Goal: Information Seeking & Learning: Check status

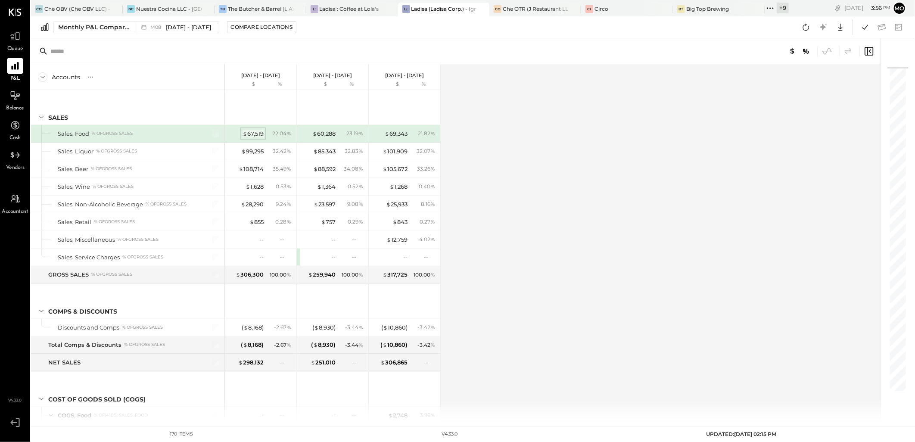
click at [249, 135] on div "$ 67,519" at bounding box center [252, 134] width 21 height 8
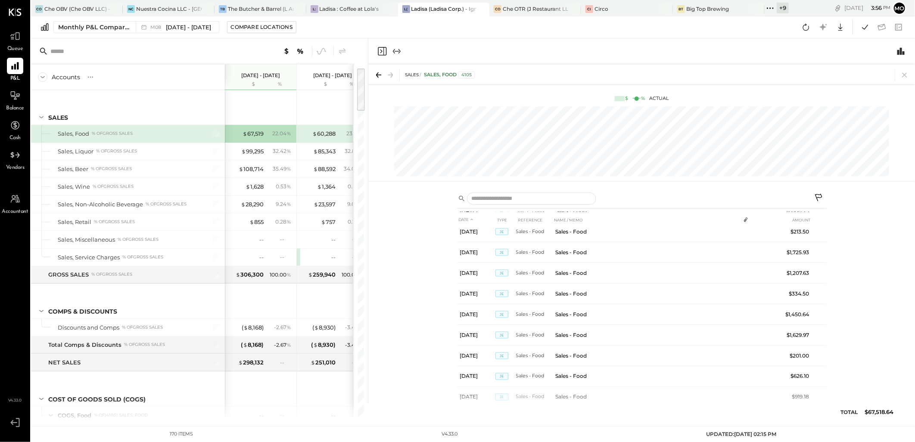
scroll to position [635, 0]
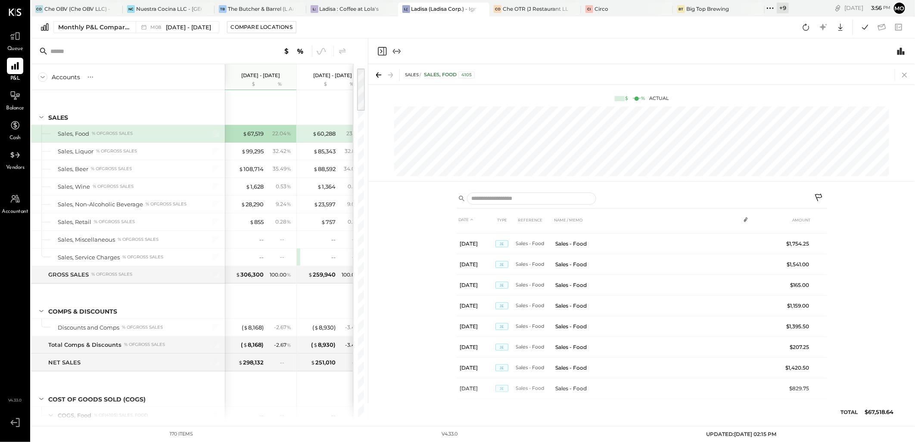
click at [906, 75] on icon at bounding box center [904, 75] width 12 height 12
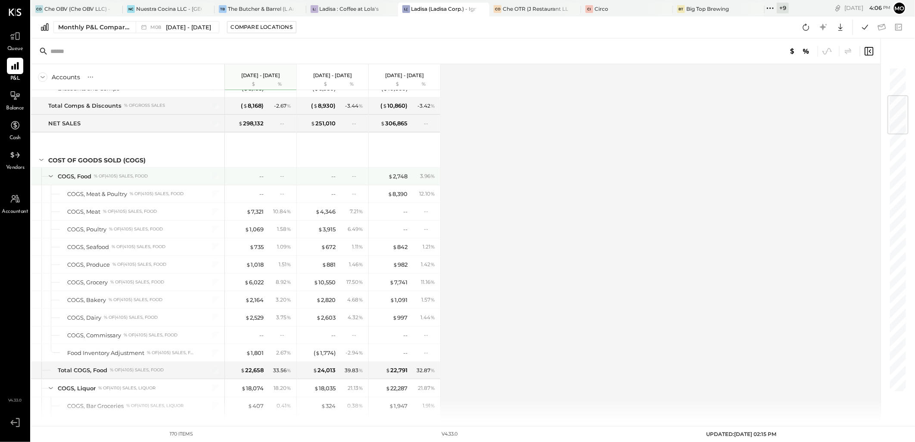
scroll to position [287, 0]
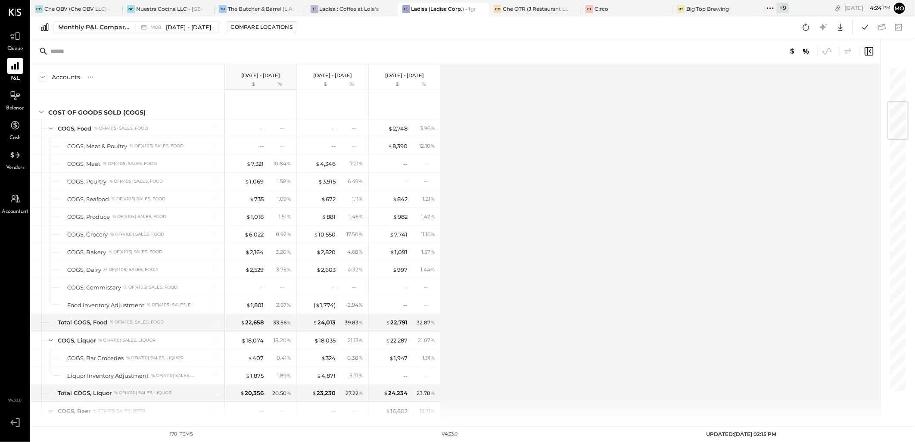
click at [767, 8] on icon at bounding box center [767, 7] width 1 height 1
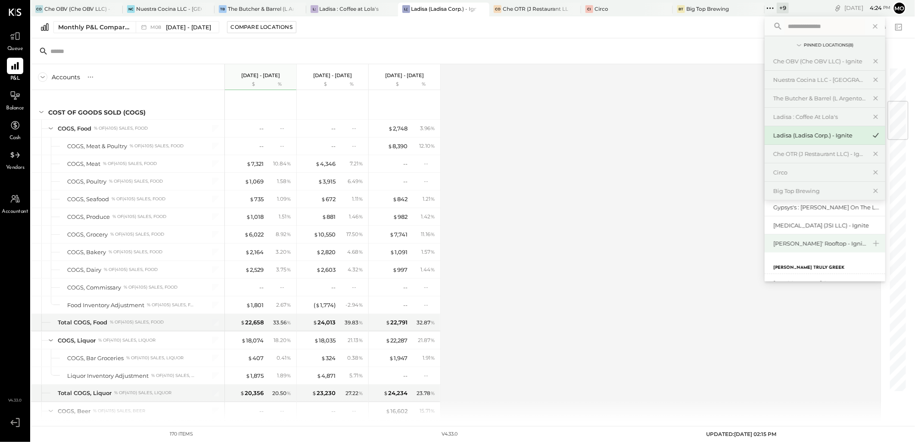
scroll to position [96, 0]
click at [818, 243] on div "[PERSON_NAME]' Rooftop - Ignite" at bounding box center [819, 244] width 93 height 8
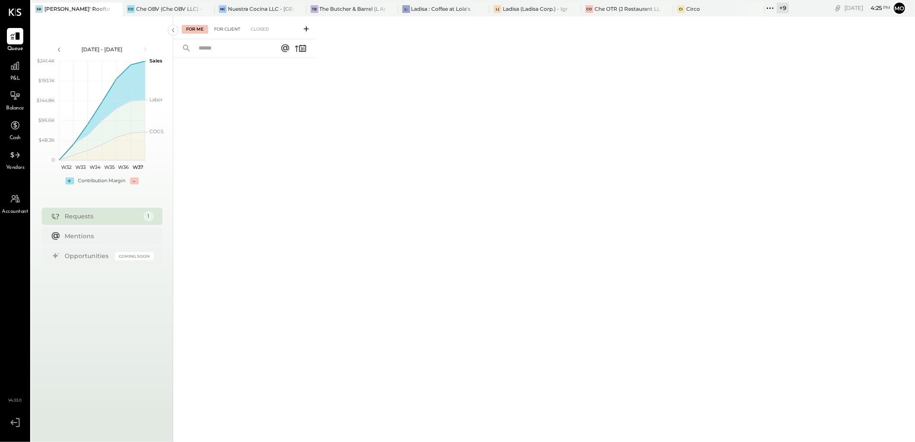
click at [221, 30] on div "For Client" at bounding box center [227, 29] width 35 height 9
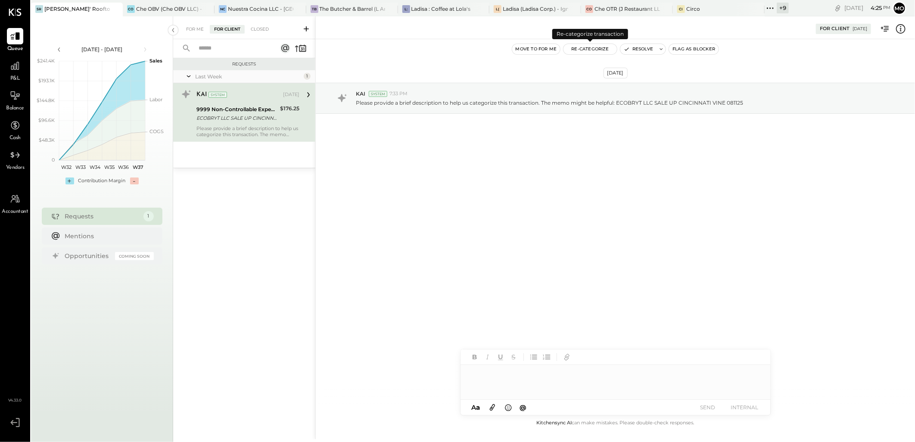
click at [597, 48] on button "Re-Categorize" at bounding box center [589, 49] width 53 height 10
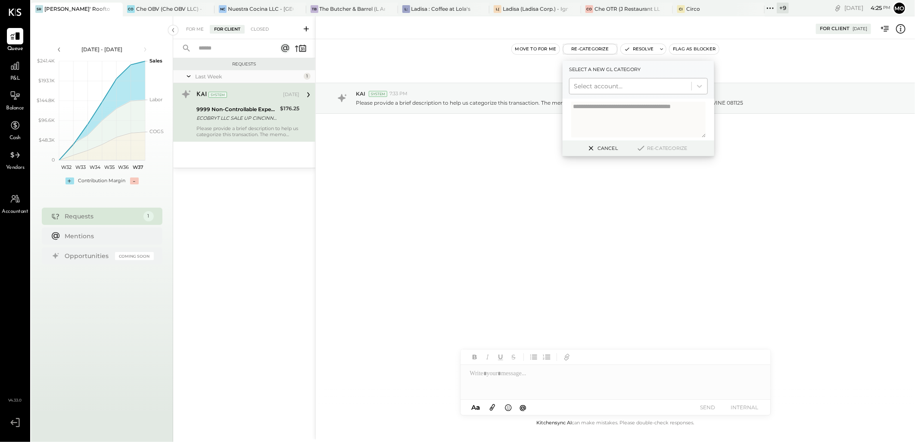
click at [601, 89] on div at bounding box center [630, 86] width 113 height 10
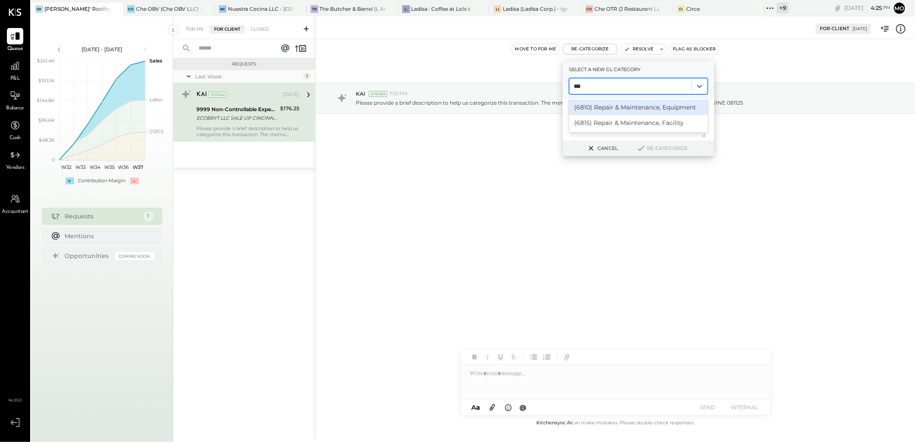
type input "****"
drag, startPoint x: 617, startPoint y: 106, endPoint x: 674, endPoint y: 202, distance: 111.5
click at [617, 106] on div "(6815) Repair & Maintenance, Facility" at bounding box center [638, 107] width 139 height 16
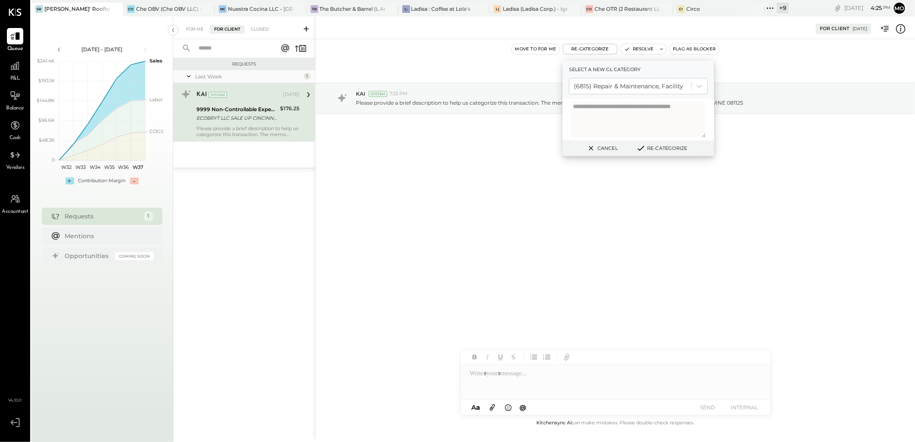
click at [657, 153] on div "Cancel Re-Categorize" at bounding box center [638, 148] width 152 height 16
click at [648, 148] on button "Re-Categorize" at bounding box center [661, 148] width 57 height 10
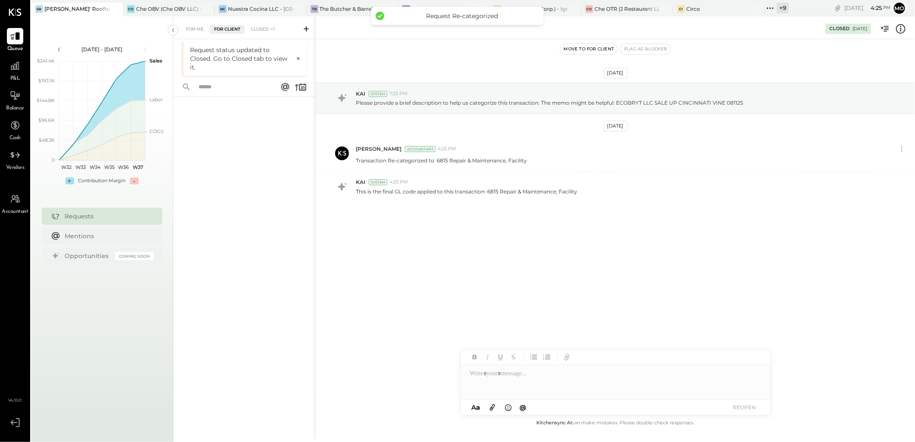
click at [662, 148] on div "[PERSON_NAME] Accountant 4:25 PM" at bounding box center [626, 148] width 540 height 7
click at [189, 29] on div "For Me" at bounding box center [195, 29] width 26 height 9
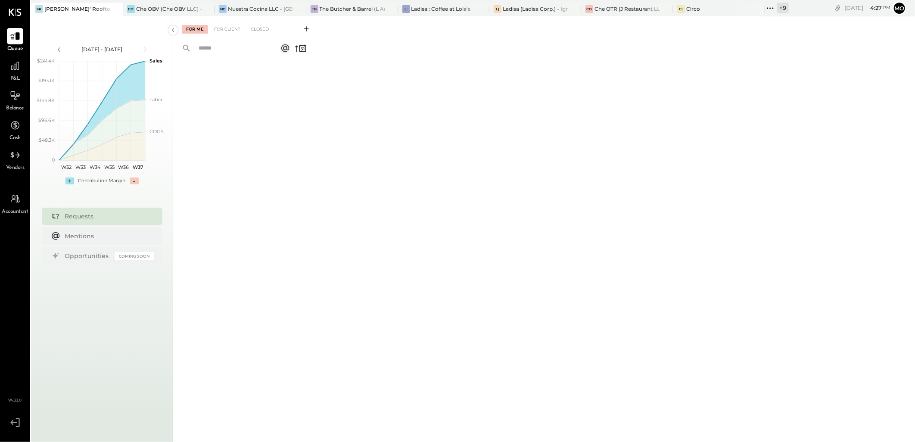
click at [547, 187] on div "For Me For Client Closed" at bounding box center [544, 227] width 742 height 423
click at [345, 13] on div "TB The Butcher & Barrel (L Argento LLC) - [GEOGRAPHIC_DATA]" at bounding box center [352, 10] width 92 height 14
click at [269, 28] on div "Closed" at bounding box center [259, 29] width 27 height 9
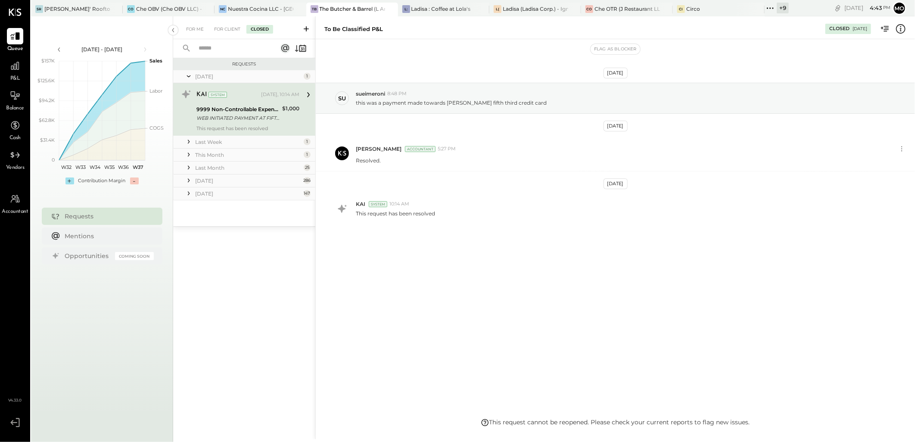
click at [214, 140] on div "Last Week" at bounding box center [248, 141] width 106 height 7
drag, startPoint x: 218, startPoint y: 211, endPoint x: 243, endPoint y: 165, distance: 52.4
click at [218, 210] on div "This Month" at bounding box center [248, 210] width 106 height 7
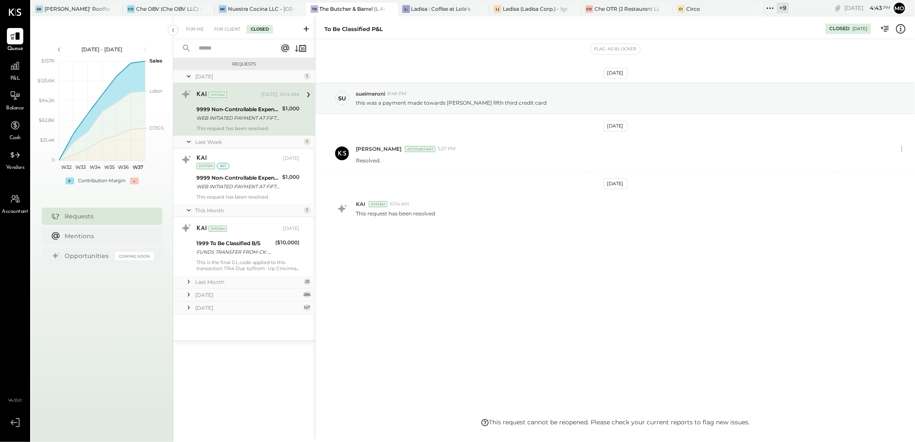
click at [208, 282] on div "Last Month" at bounding box center [248, 281] width 106 height 7
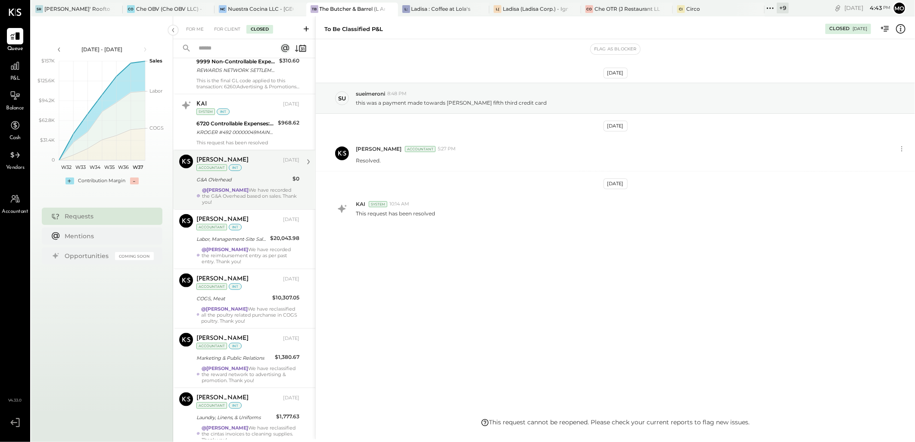
scroll to position [622, 0]
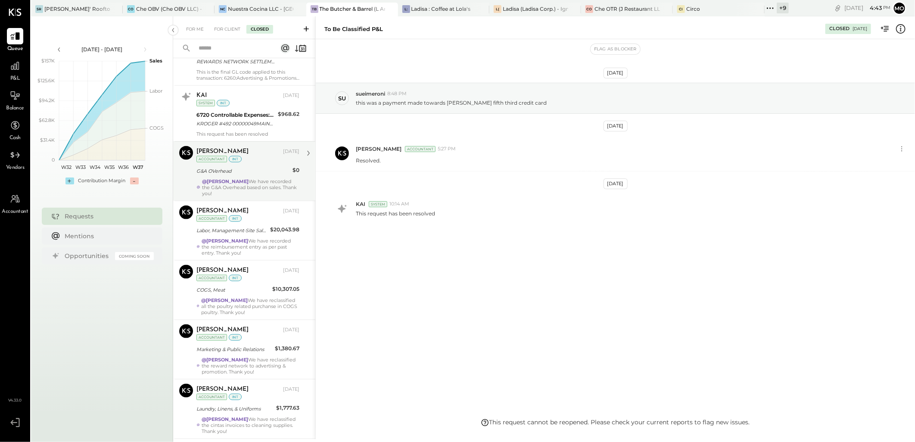
click at [252, 191] on div "@[PERSON_NAME] We have recorded the G&A Overhead based on sales. Thank you!" at bounding box center [250, 187] width 97 height 18
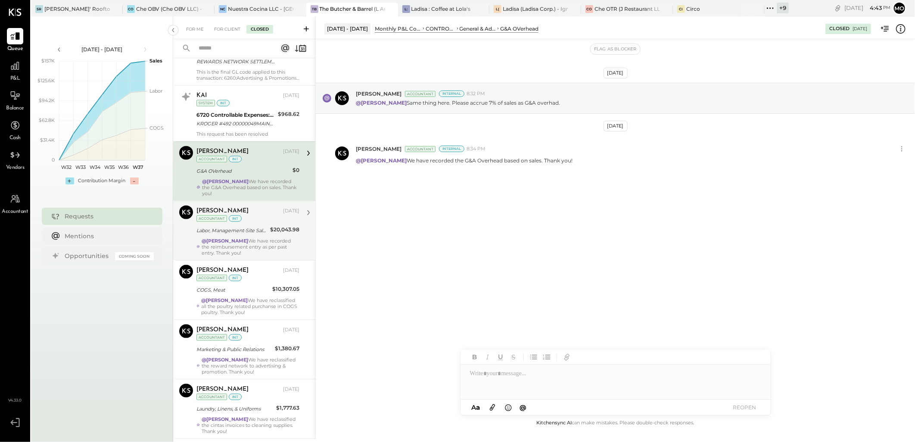
click at [245, 242] on div "@[PERSON_NAME] We have recorded the reimbursement entry as per past entry. Than…" at bounding box center [251, 247] width 98 height 18
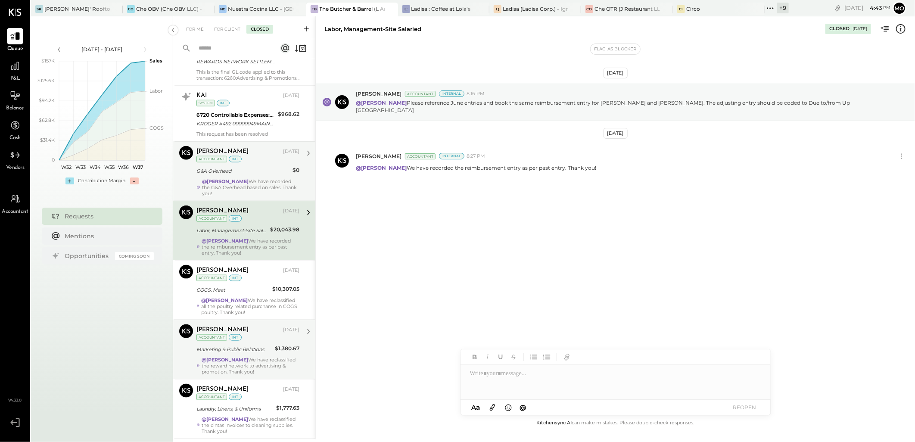
scroll to position [765, 0]
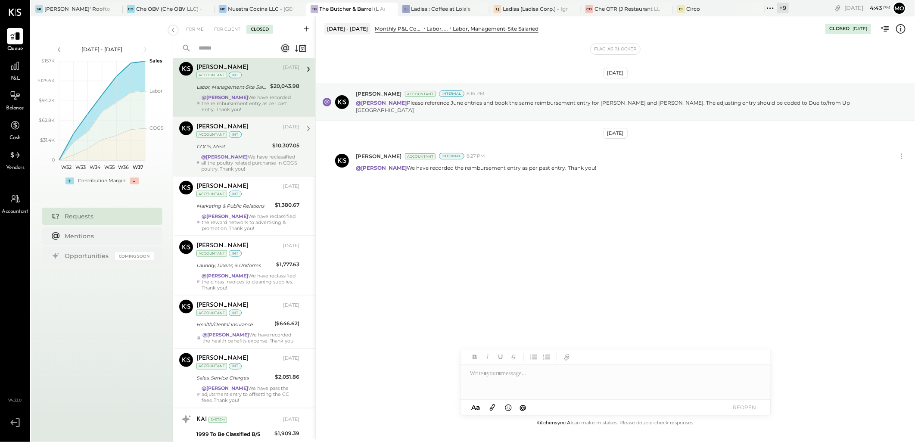
click at [247, 160] on div "@[PERSON_NAME] We have reclassified all the poultry related purchanse in COGS p…" at bounding box center [250, 163] width 98 height 18
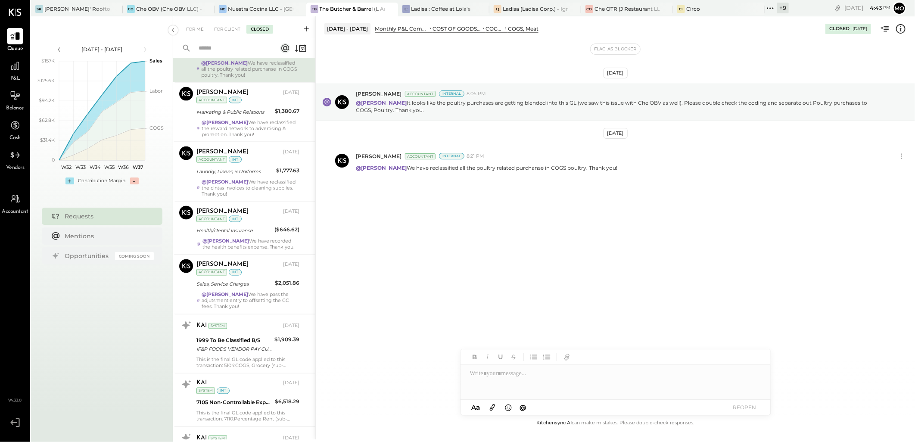
scroll to position [861, 0]
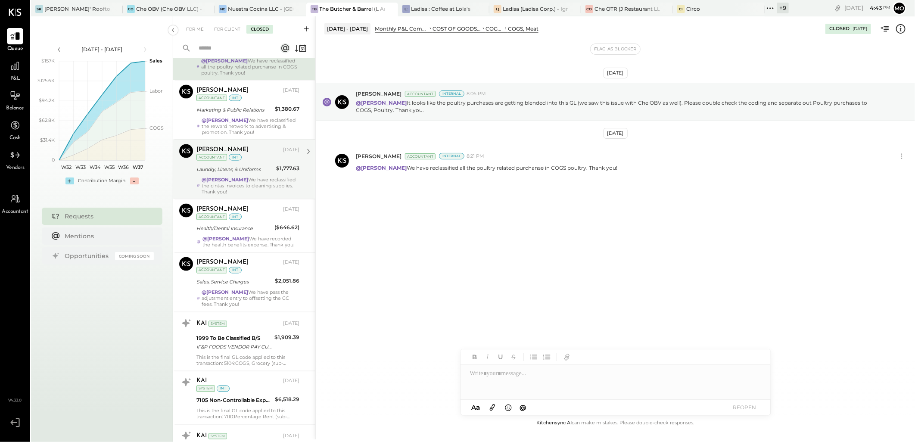
click at [245, 174] on div "Laundry, Linens, & Uniforms" at bounding box center [234, 169] width 77 height 10
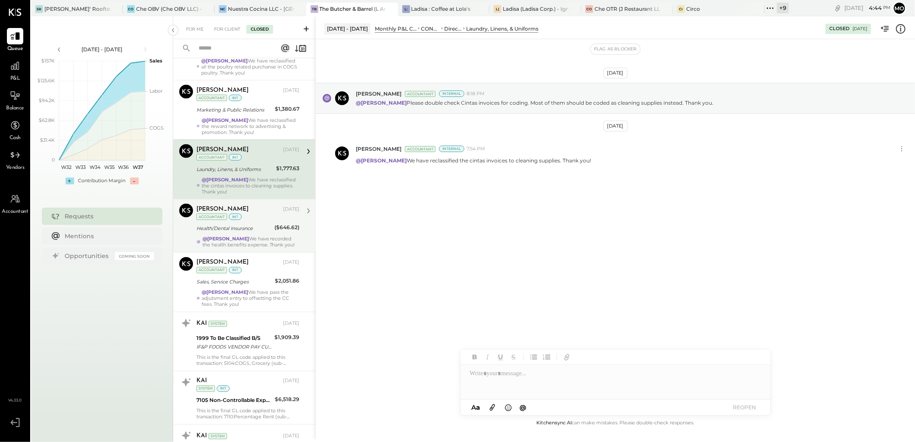
click at [255, 247] on div "@[PERSON_NAME] We have recorded the health benefits expense. Thank you!" at bounding box center [250, 242] width 97 height 12
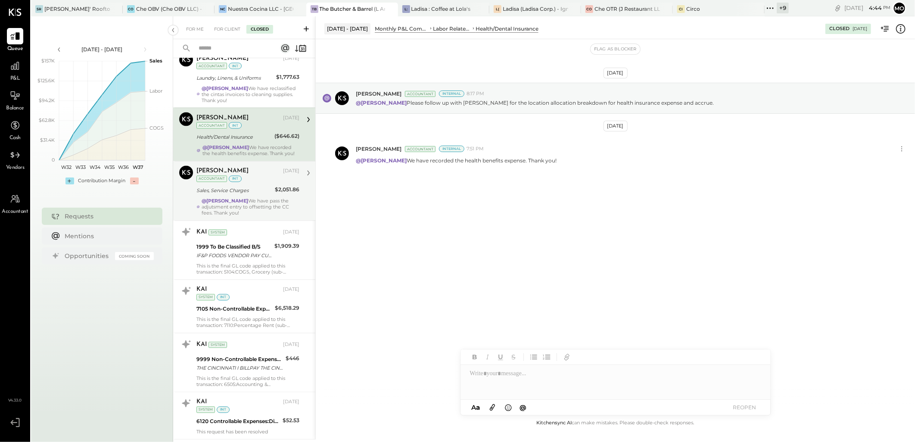
scroll to position [957, 0]
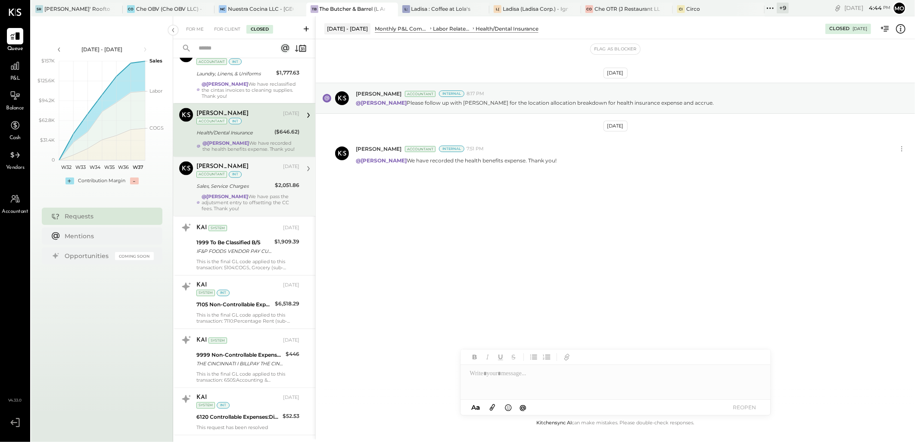
click at [249, 194] on div "Mohammadsalkin Ansari [DATE] Accountant int Sales, Service Charges $2,051.86 @[…" at bounding box center [247, 187] width 103 height 50
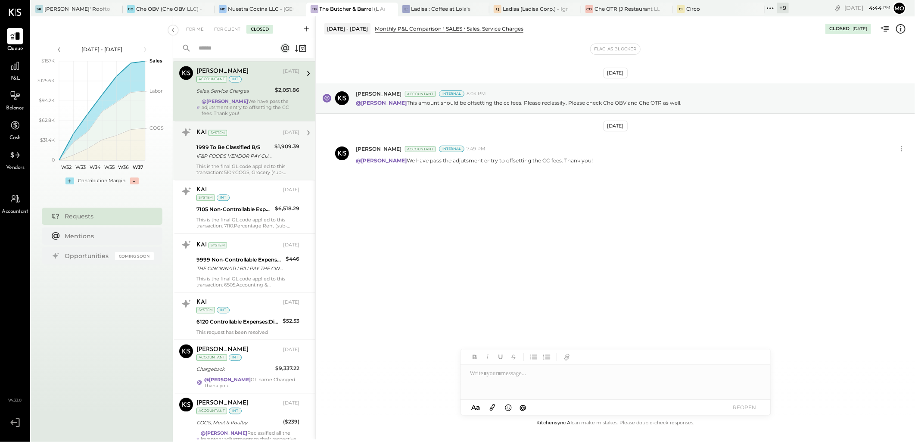
scroll to position [1053, 0]
click at [256, 154] on div "IF&P FOODS VENDOR PAY CUST BBCIN THE BUTCHER & BARREL 070725" at bounding box center [233, 156] width 75 height 9
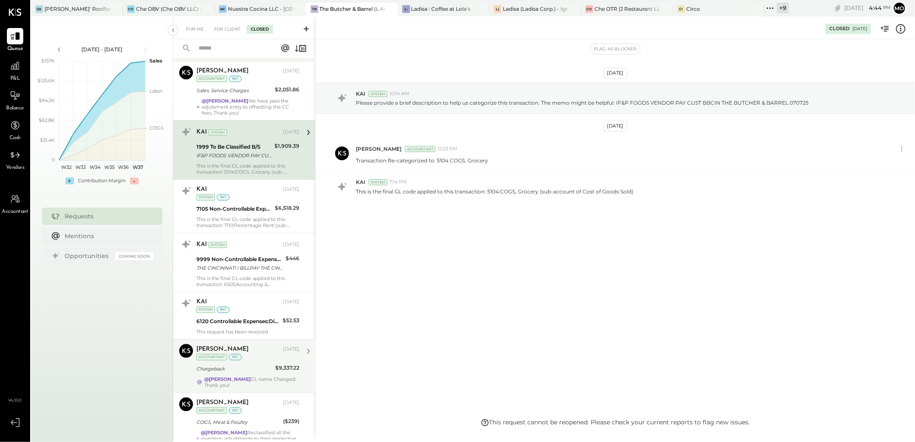
scroll to position [1196, 0]
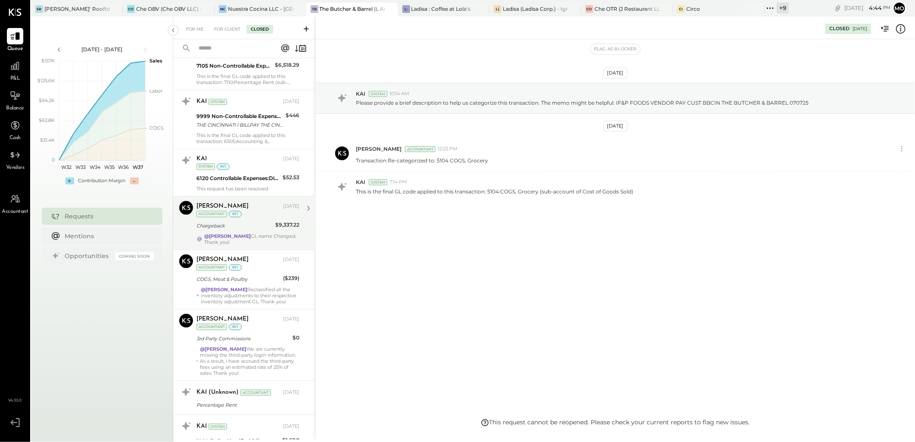
click at [243, 239] on div "@[PERSON_NAME] GL name Changed. Thank you!" at bounding box center [251, 239] width 95 height 12
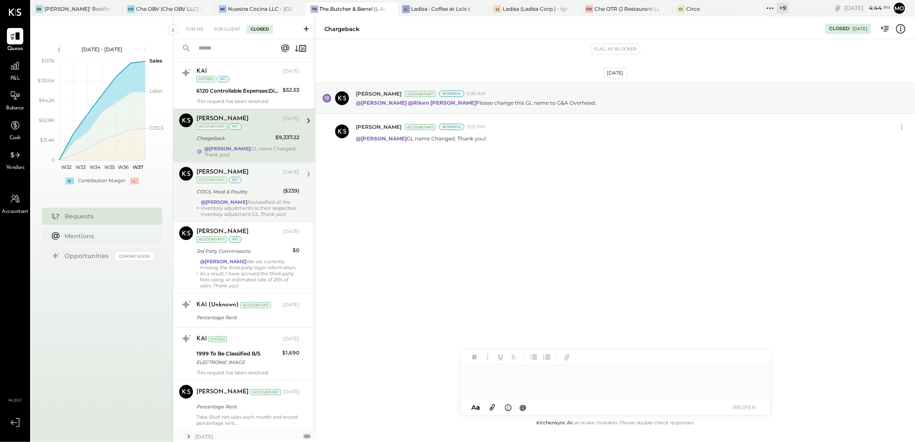
scroll to position [1334, 0]
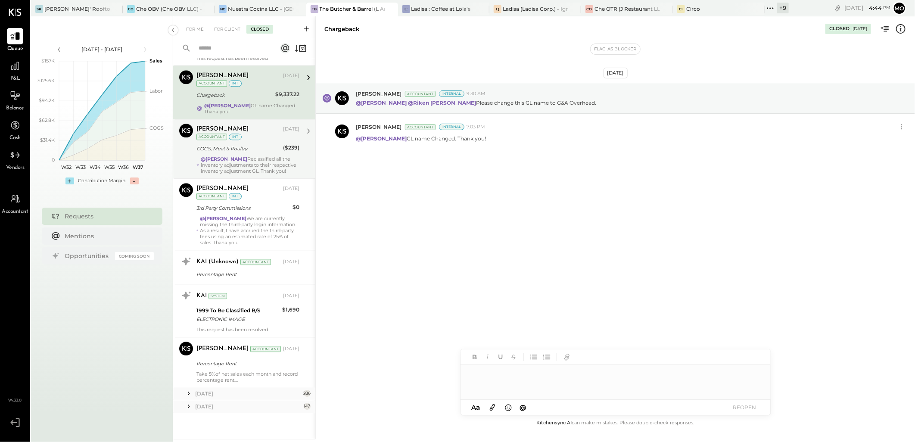
click at [238, 162] on div "@[PERSON_NAME] Reclassified all the inventory adjustments to their respective i…" at bounding box center [250, 165] width 99 height 18
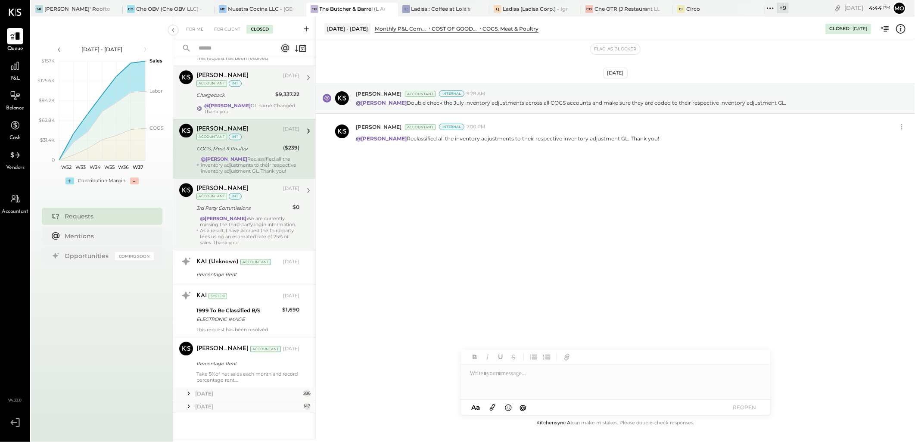
click at [254, 221] on div "@[PERSON_NAME] We are currently missing the third-party login information. As a…" at bounding box center [249, 230] width 99 height 30
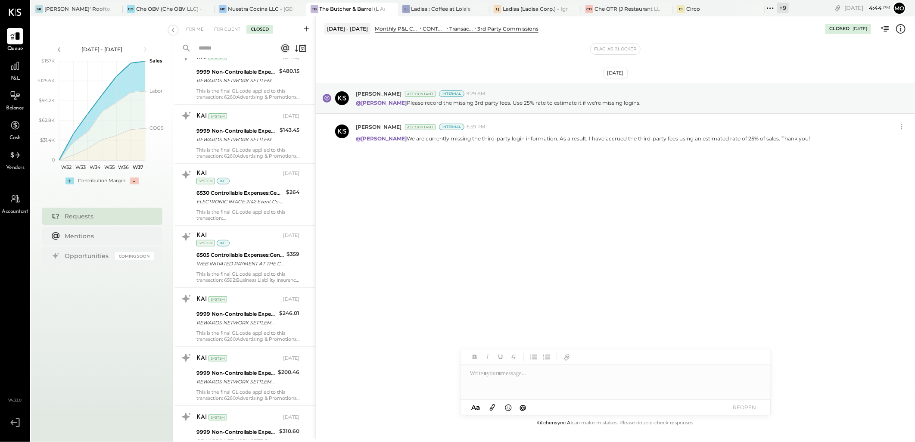
scroll to position [186, 0]
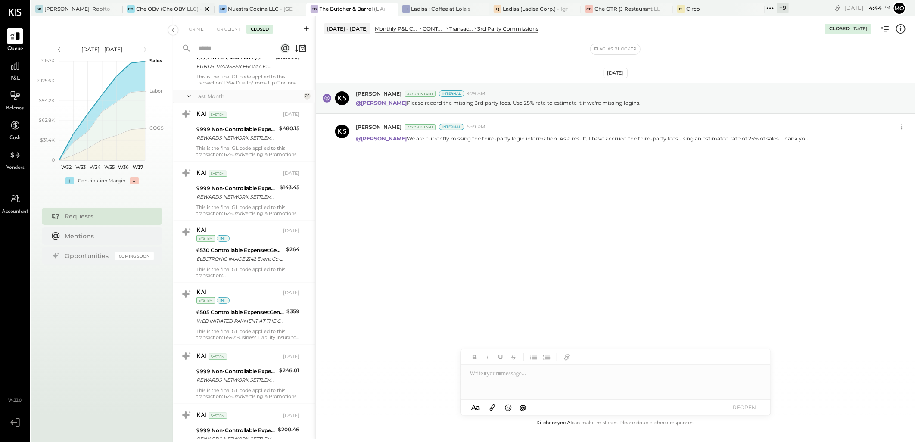
click at [155, 10] on div "Che OBV (Che OBV LLC) - Ignite" at bounding box center [168, 8] width 65 height 7
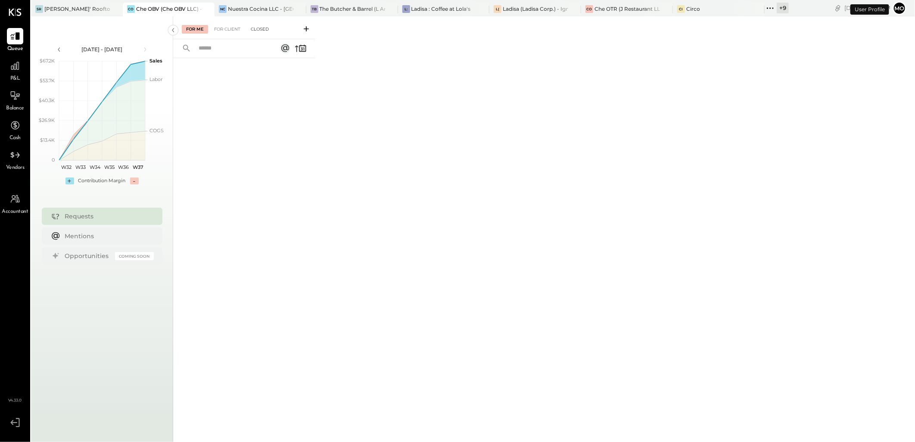
click at [261, 27] on div "Closed" at bounding box center [259, 29] width 27 height 9
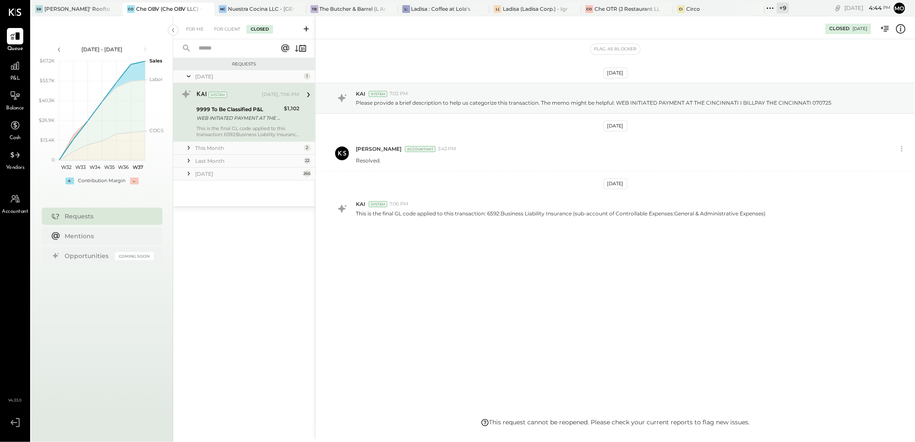
click at [225, 149] on div "This Month" at bounding box center [248, 147] width 106 height 7
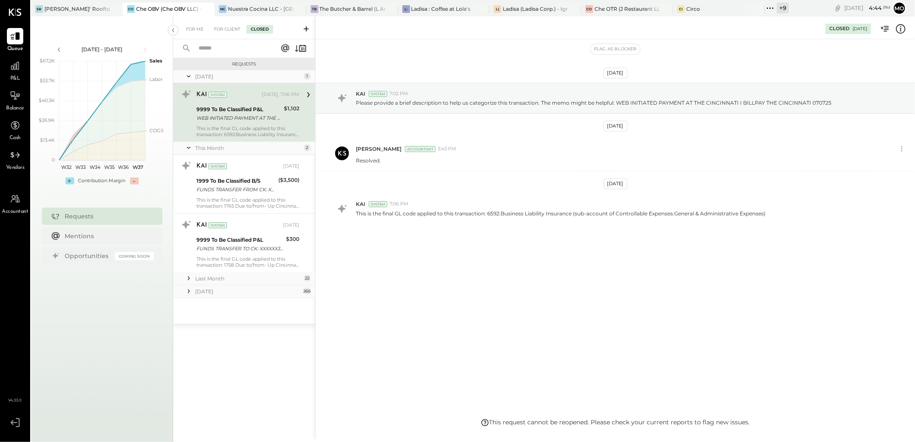
click at [212, 276] on div "Last Month" at bounding box center [248, 278] width 106 height 7
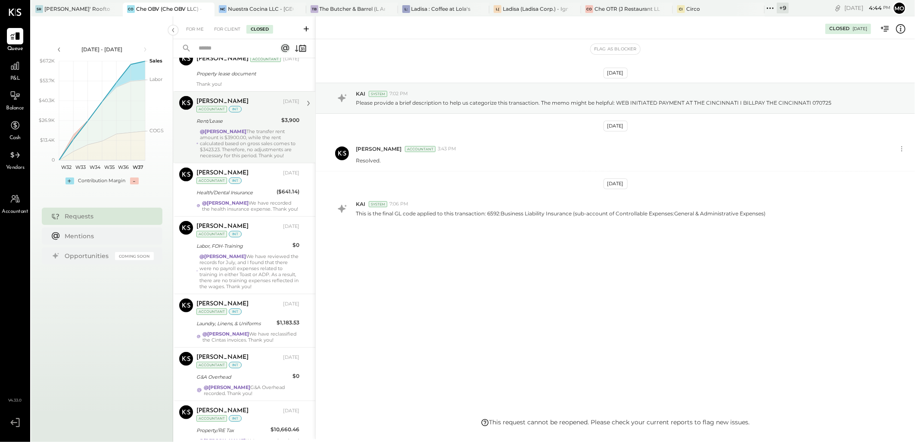
scroll to position [191, 0]
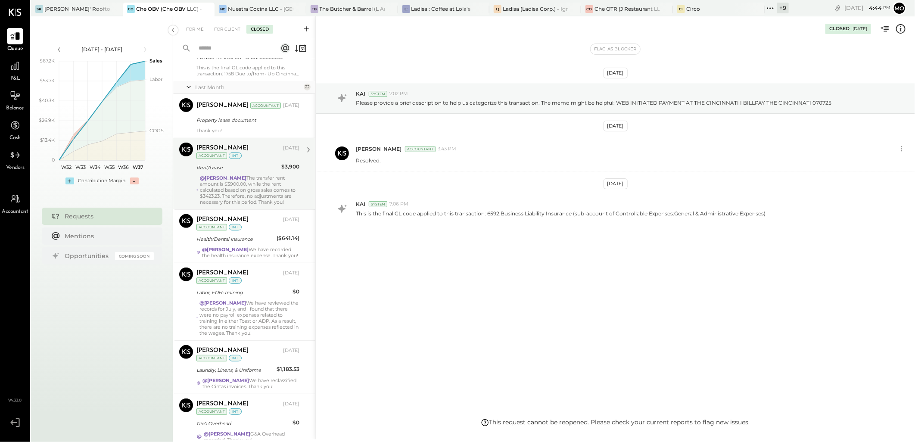
click at [250, 170] on div "Rent/Lease" at bounding box center [237, 167] width 82 height 9
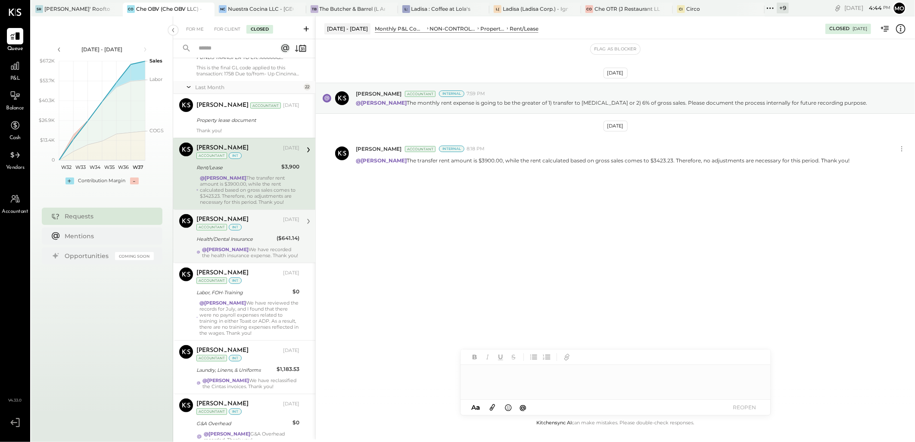
click at [258, 239] on div "Health/Dental Insurance" at bounding box center [235, 239] width 78 height 9
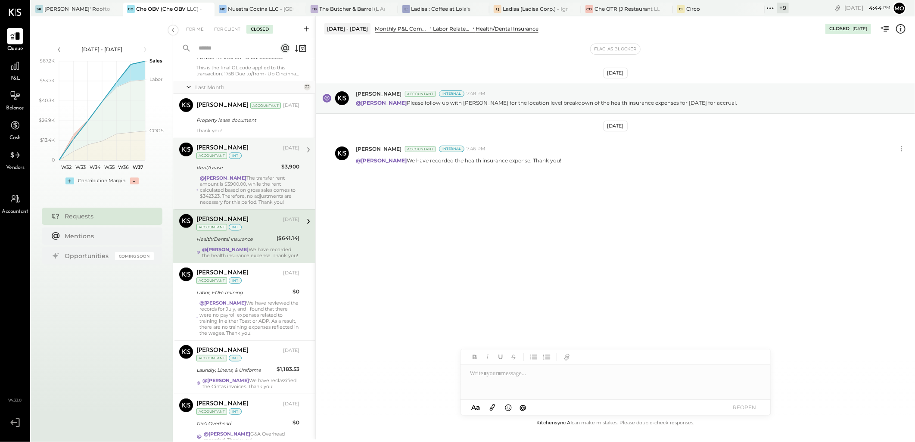
scroll to position [239, 0]
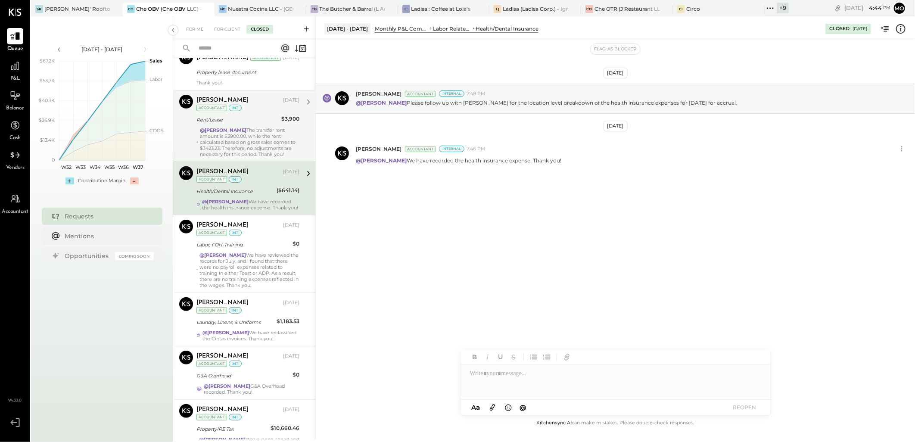
click at [253, 151] on div "@[PERSON_NAME] The transfer rent amount is $3900.00, while the rent calculated …" at bounding box center [249, 142] width 99 height 30
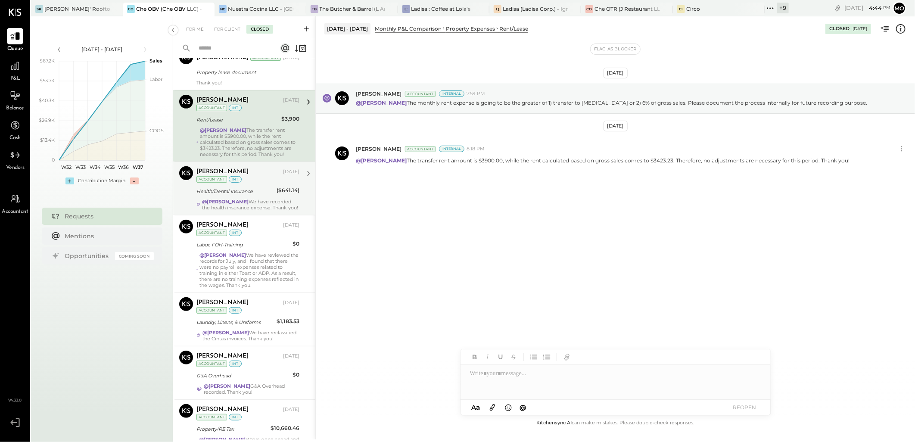
click at [255, 186] on div "Health/Dental Insurance" at bounding box center [235, 191] width 78 height 10
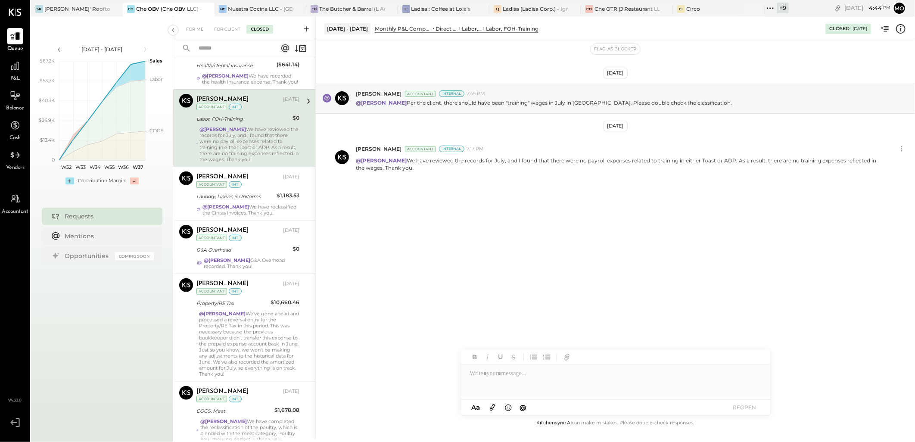
scroll to position [382, 0]
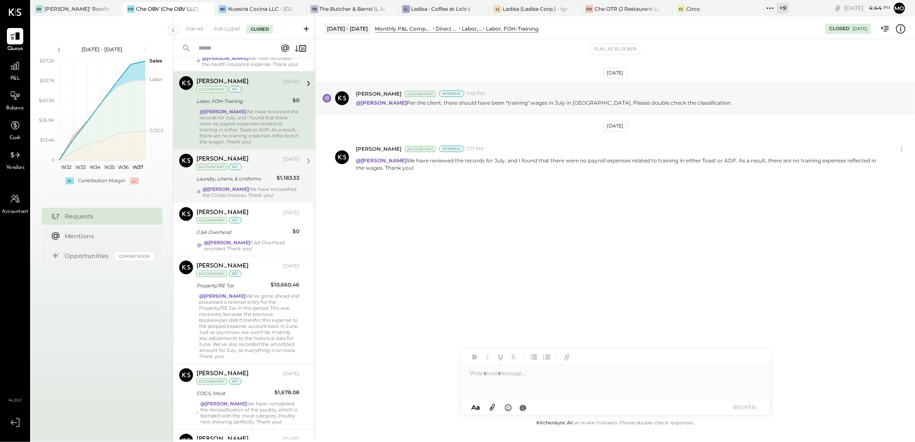
click at [258, 183] on div "Laundry, Linens, & Uniforms" at bounding box center [235, 178] width 78 height 9
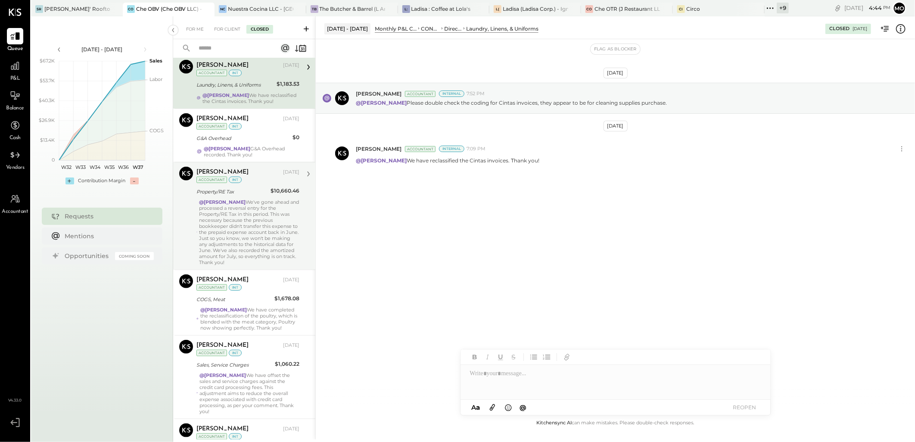
scroll to position [478, 0]
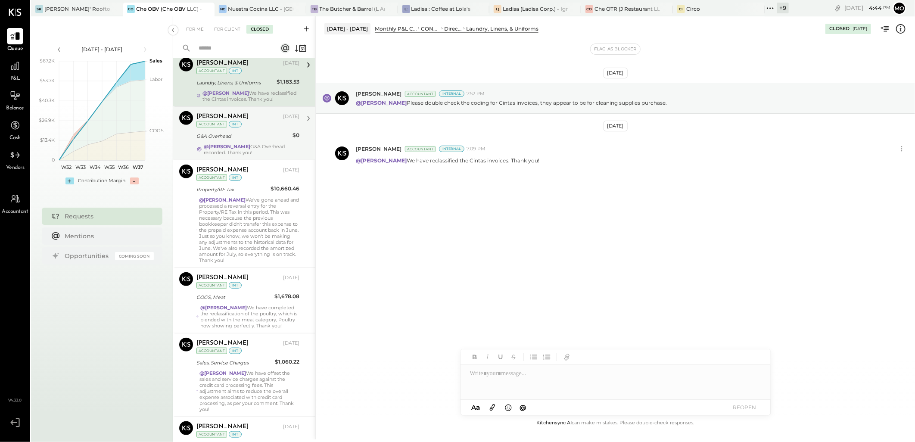
click at [251, 151] on div "@[PERSON_NAME] Overhead recorded. Thank you!" at bounding box center [252, 149] width 96 height 12
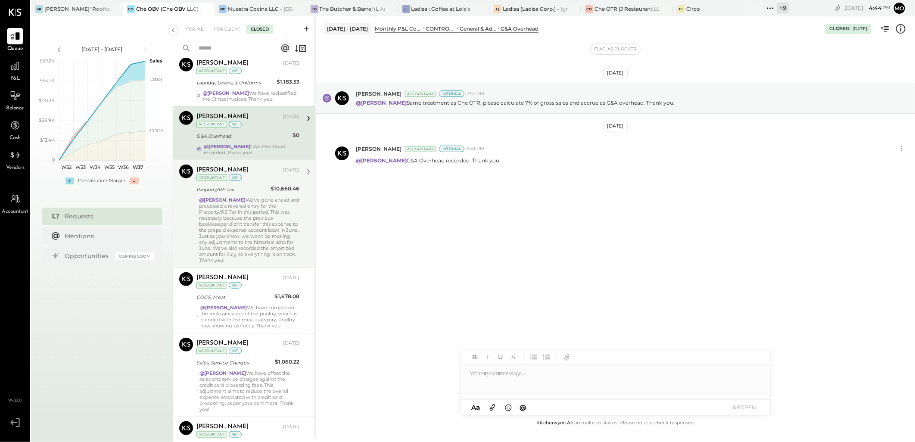
click at [255, 210] on div "@[PERSON_NAME] We've gone ahead and processed a reversal entry for the Property…" at bounding box center [249, 230] width 100 height 66
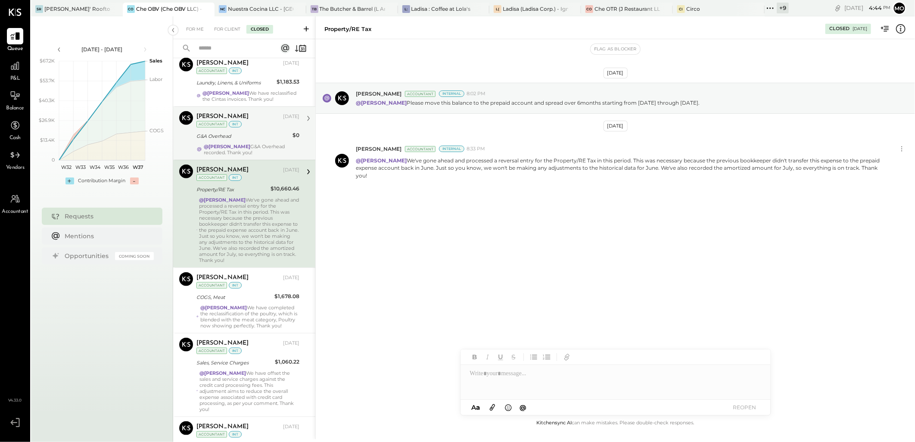
scroll to position [622, 0]
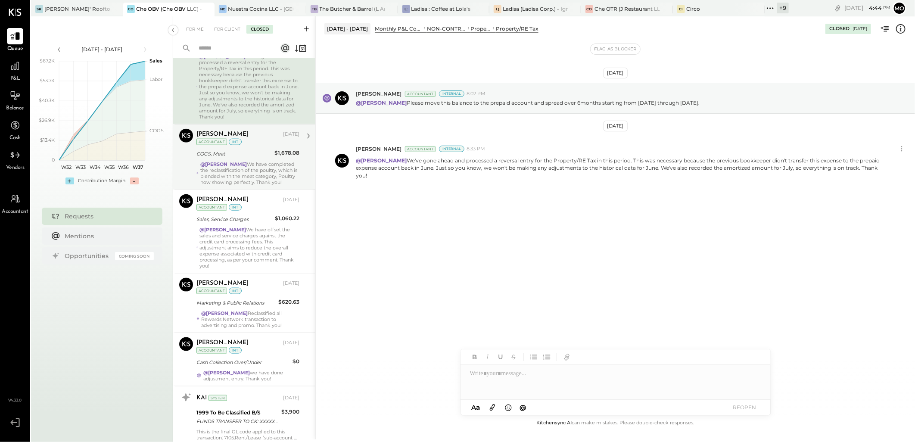
click at [234, 158] on div "COGS, Meat" at bounding box center [233, 154] width 75 height 10
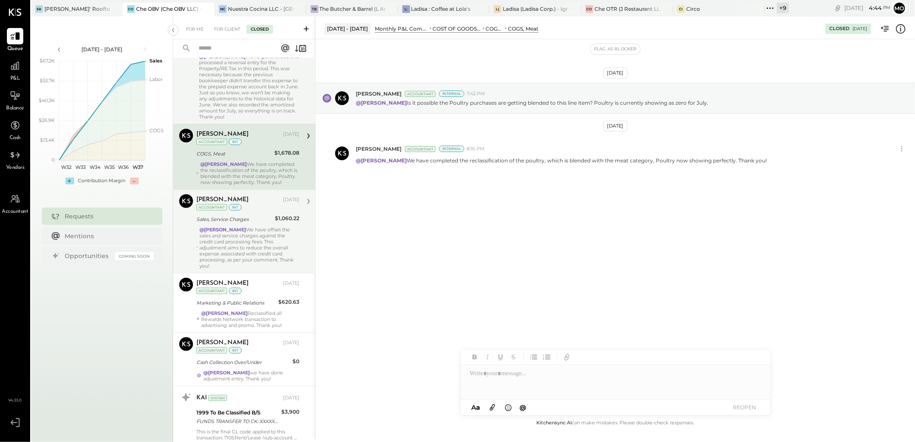
click at [238, 211] on div "Accountant int" at bounding box center [218, 207] width 45 height 6
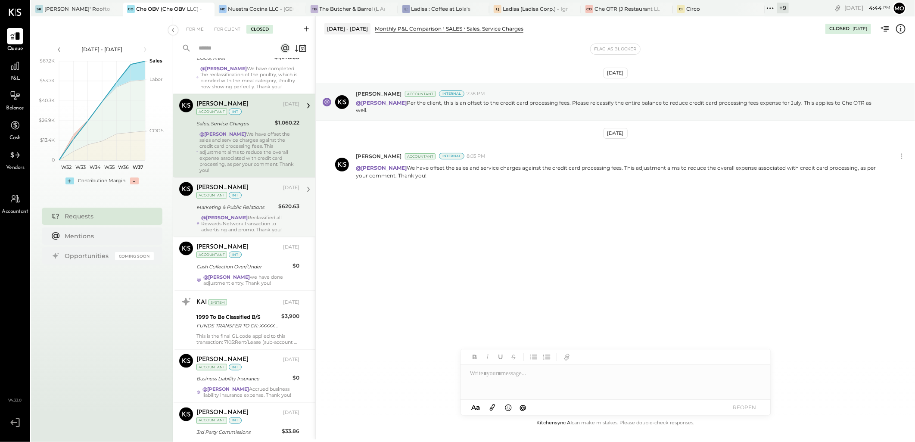
scroll to position [813, 0]
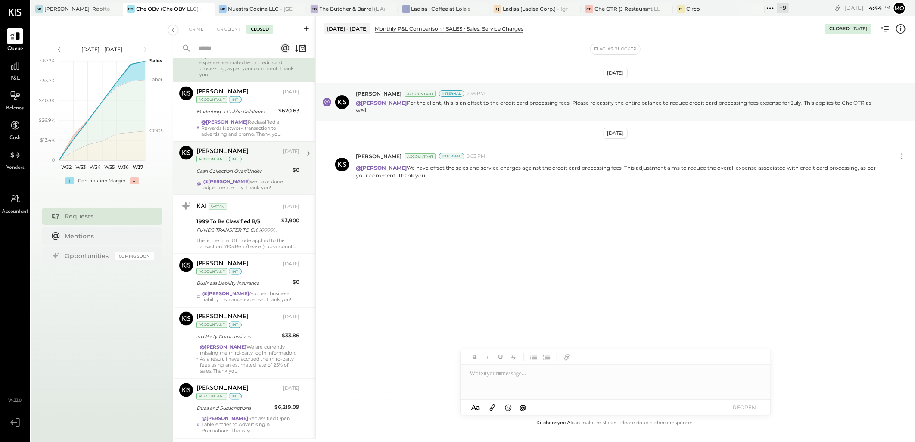
click at [250, 166] on div "Cash Collection Over/Under" at bounding box center [242, 171] width 93 height 10
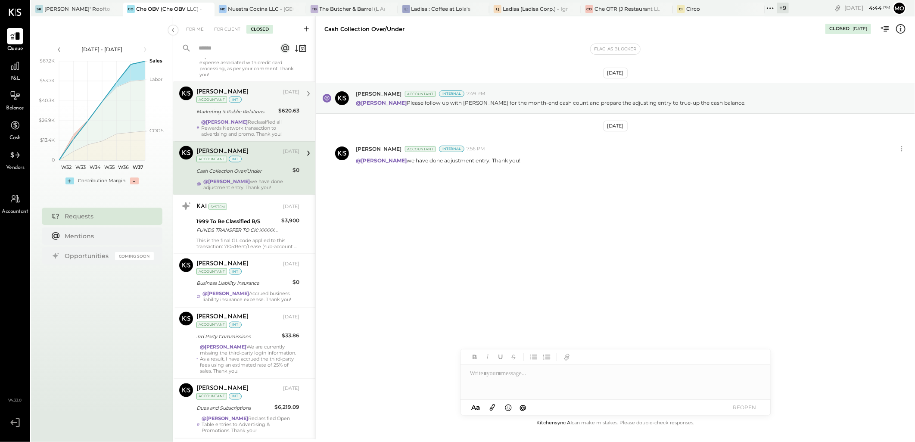
click at [262, 120] on div "@[PERSON_NAME] Reclassified all Rewards Network transaction to advertising and …" at bounding box center [250, 128] width 98 height 18
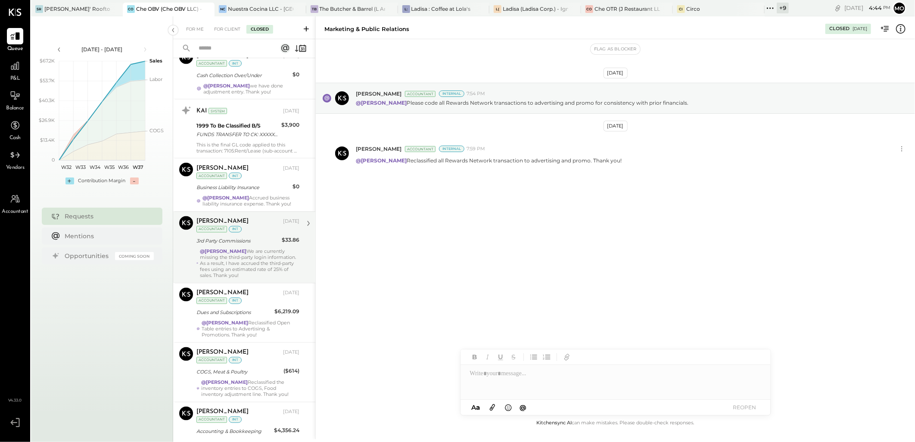
scroll to position [909, 0]
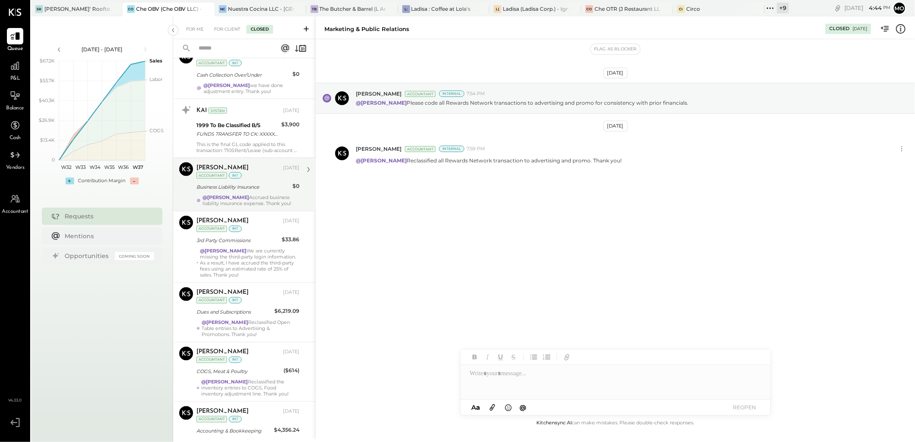
click at [241, 189] on div "Mohammadsalkin Ansari [DATE] Accountant int Business Liability Insurance $0 @[P…" at bounding box center [247, 184] width 103 height 44
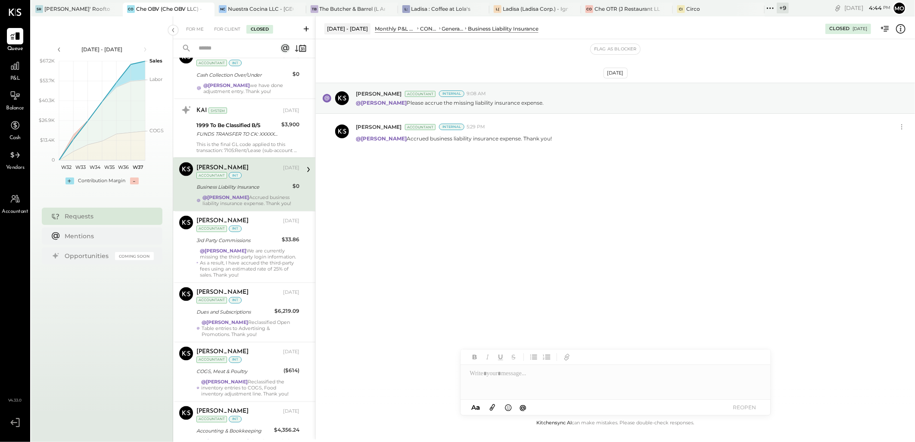
drag, startPoint x: 259, startPoint y: 248, endPoint x: 261, endPoint y: 175, distance: 73.3
click at [259, 248] on div "@[PERSON_NAME] We are currently missing the third-party login information. As a…" at bounding box center [249, 263] width 99 height 30
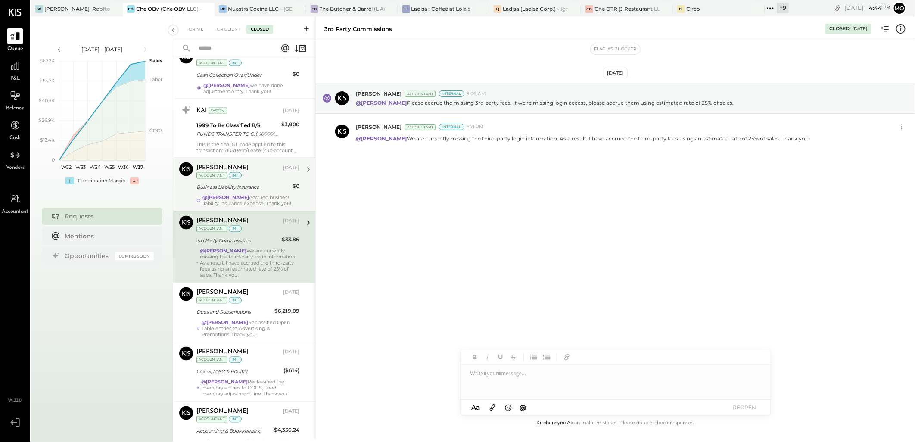
scroll to position [1053, 0]
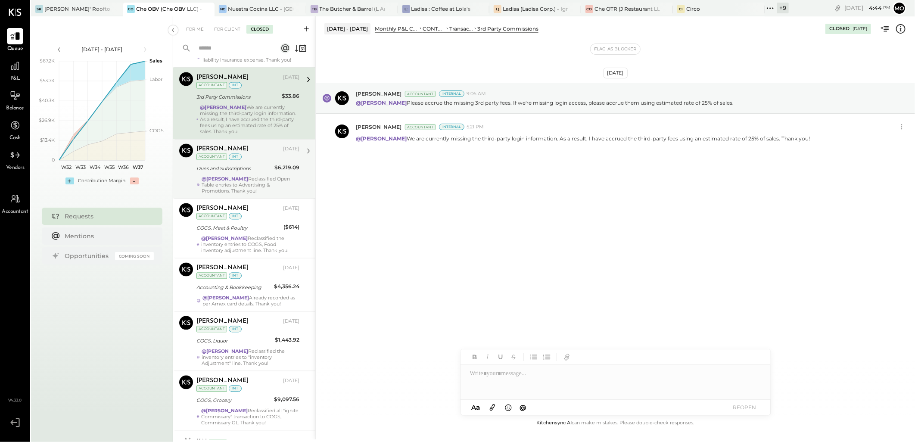
click at [255, 165] on div "Dues and Subscriptions" at bounding box center [233, 169] width 75 height 9
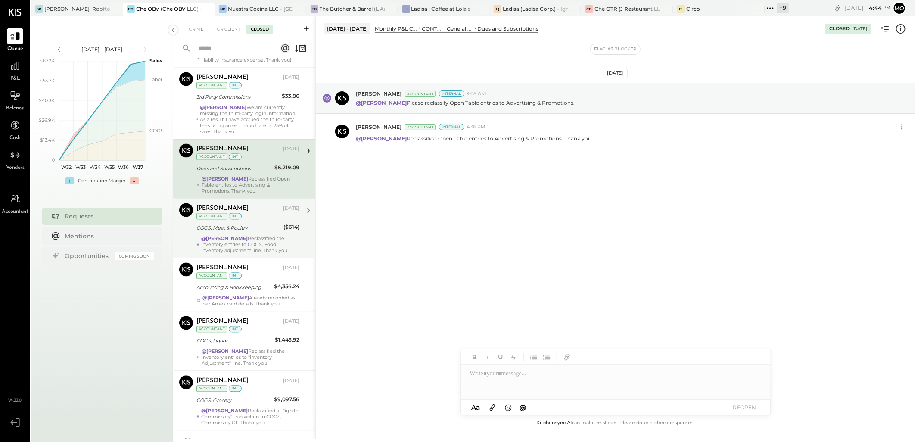
click at [269, 229] on div "Mohammadsalkin Ansari [DATE] Accountant int COGS, Meat & Poultry ($614) @[PERSO…" at bounding box center [247, 228] width 103 height 50
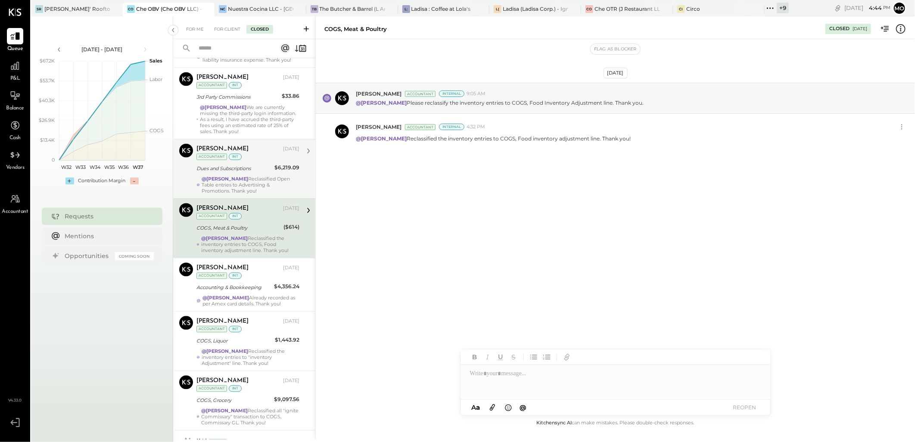
scroll to position [1148, 0]
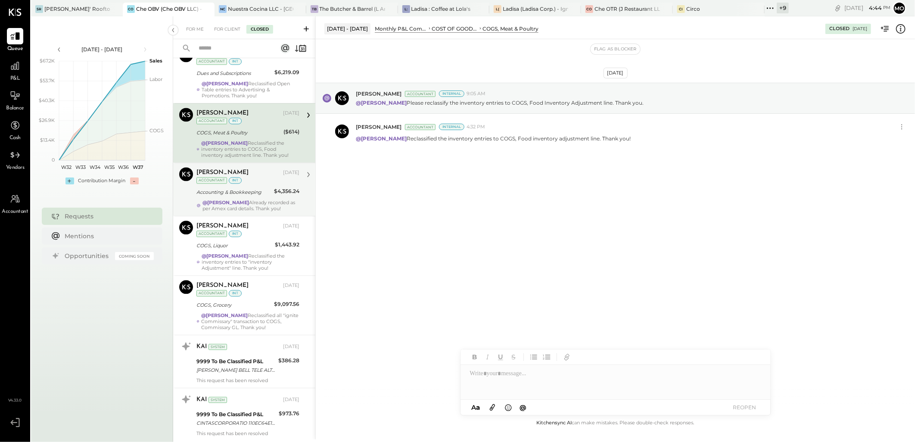
click at [255, 199] on div "@[PERSON_NAME] recorded as per Amex card details. Thank you!" at bounding box center [250, 205] width 97 height 12
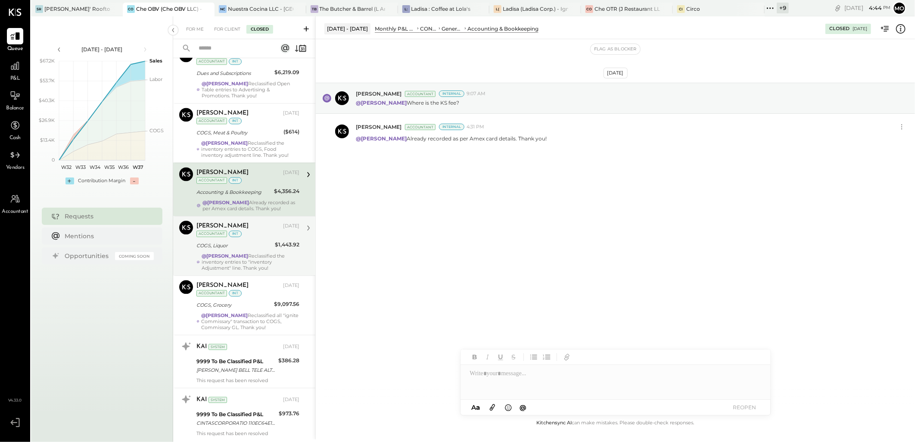
click at [269, 241] on div "COGS, Liquor" at bounding box center [234, 245] width 76 height 9
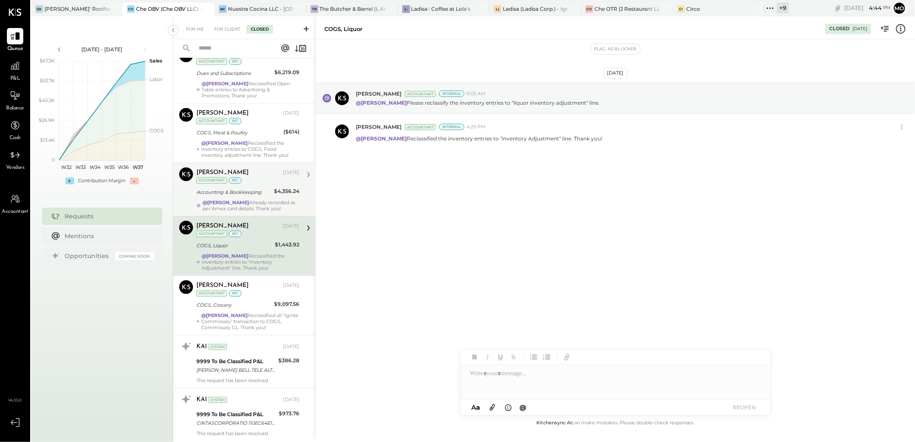
scroll to position [1243, 0]
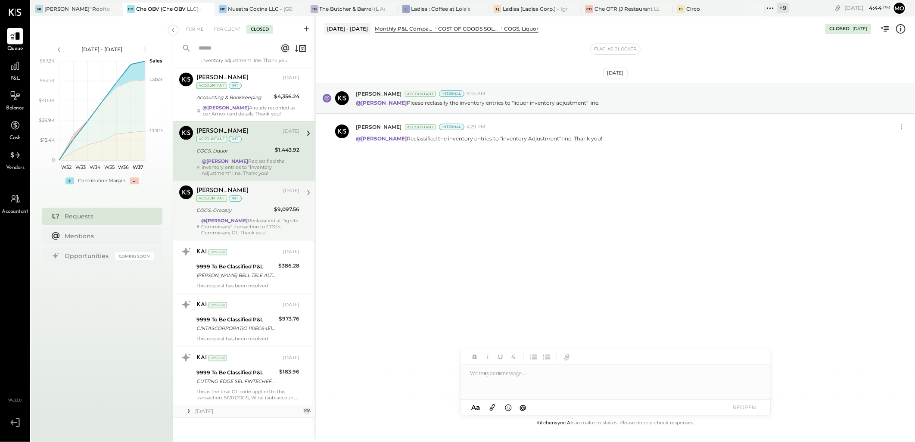
click at [258, 208] on div "COGS, Grocery" at bounding box center [233, 210] width 75 height 9
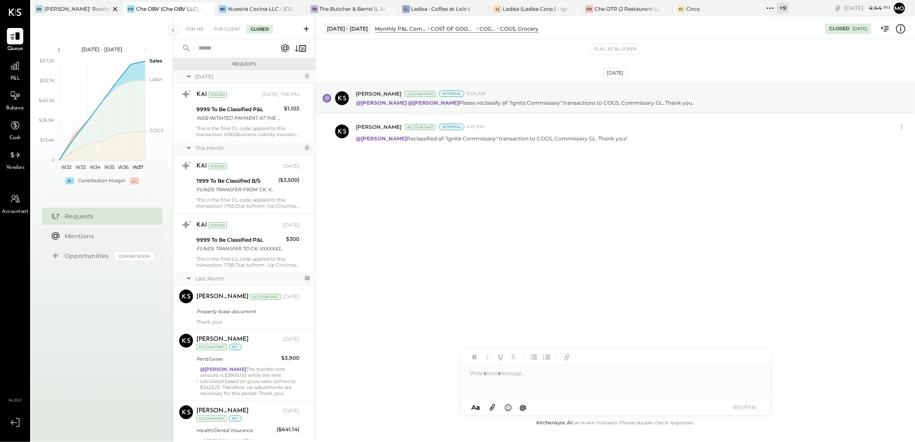
click at [63, 9] on div "[PERSON_NAME]' Rooftop - Ignite" at bounding box center [76, 8] width 65 height 7
